Goal: Information Seeking & Learning: Check status

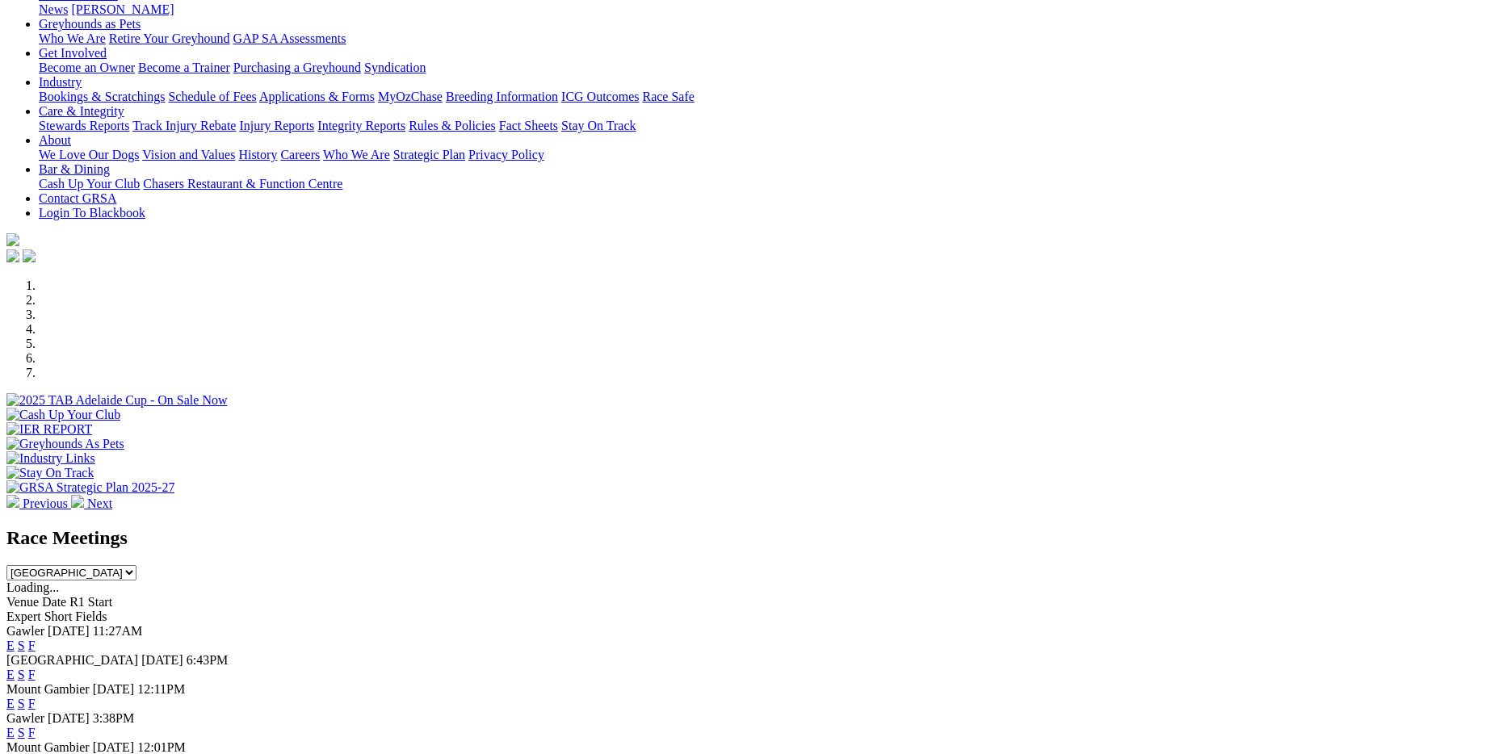
scroll to position [242, 0]
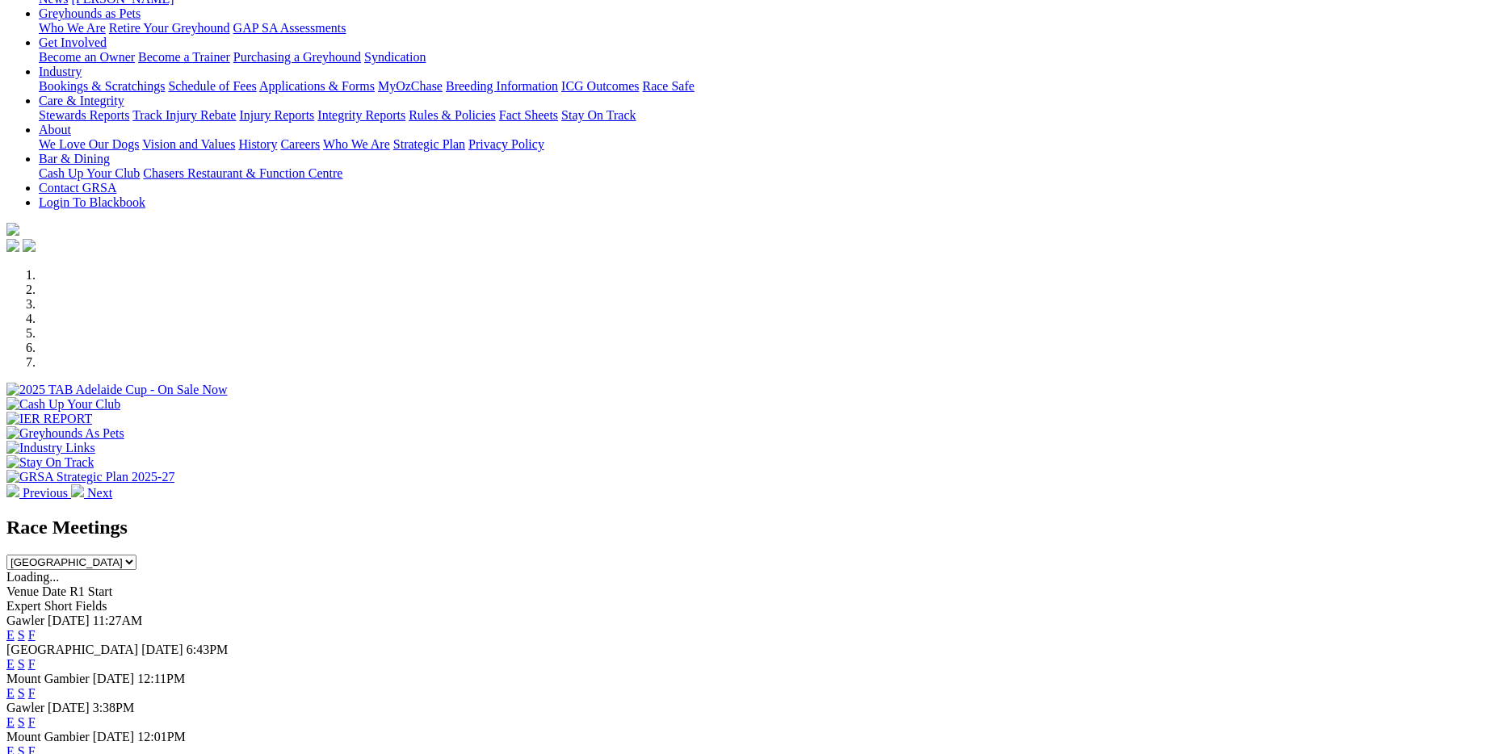
click at [36, 628] on link "F" at bounding box center [31, 635] width 7 height 14
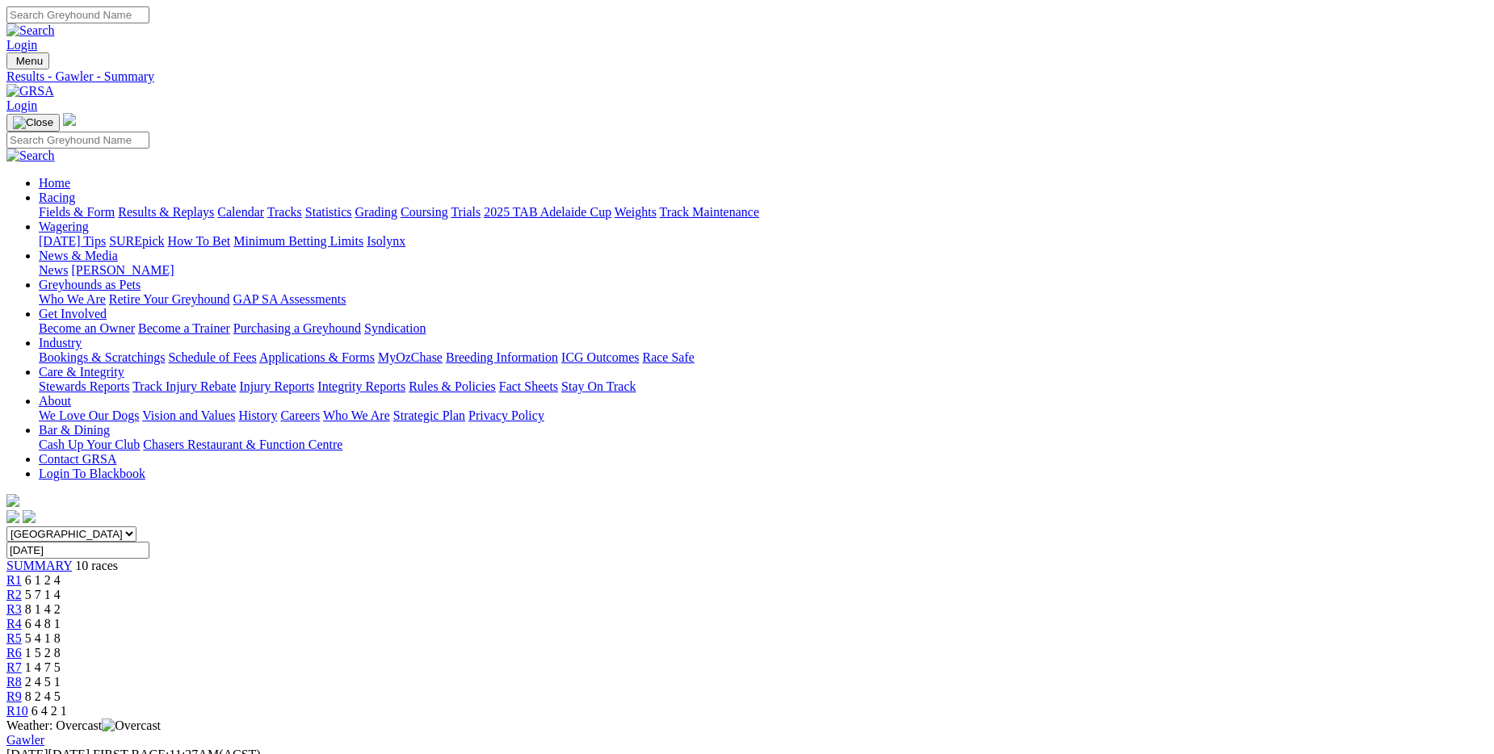
click at [214, 205] on link "Results & Replays" at bounding box center [166, 212] width 96 height 14
